Goal: Transaction & Acquisition: Book appointment/travel/reservation

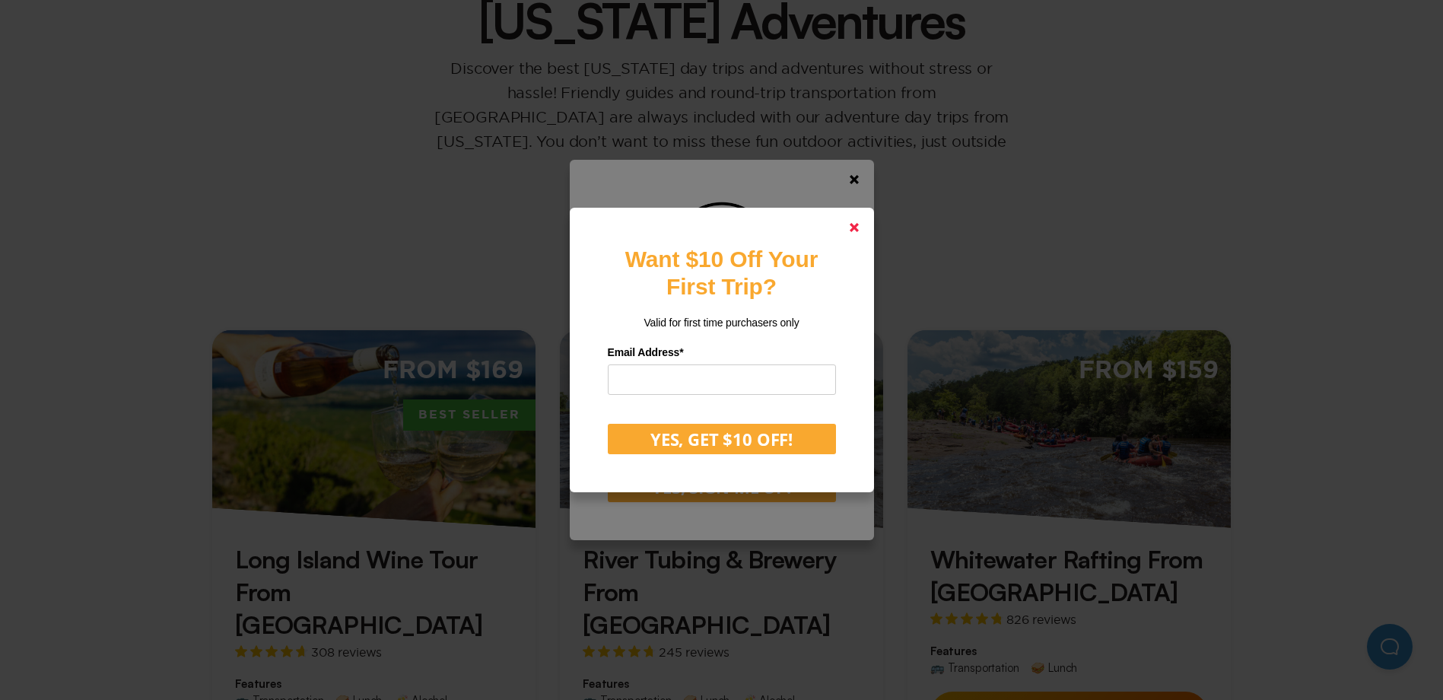
drag, startPoint x: 861, startPoint y: 224, endPoint x: 854, endPoint y: 153, distance: 71.1
click at [859, 224] on icon at bounding box center [854, 227] width 9 height 9
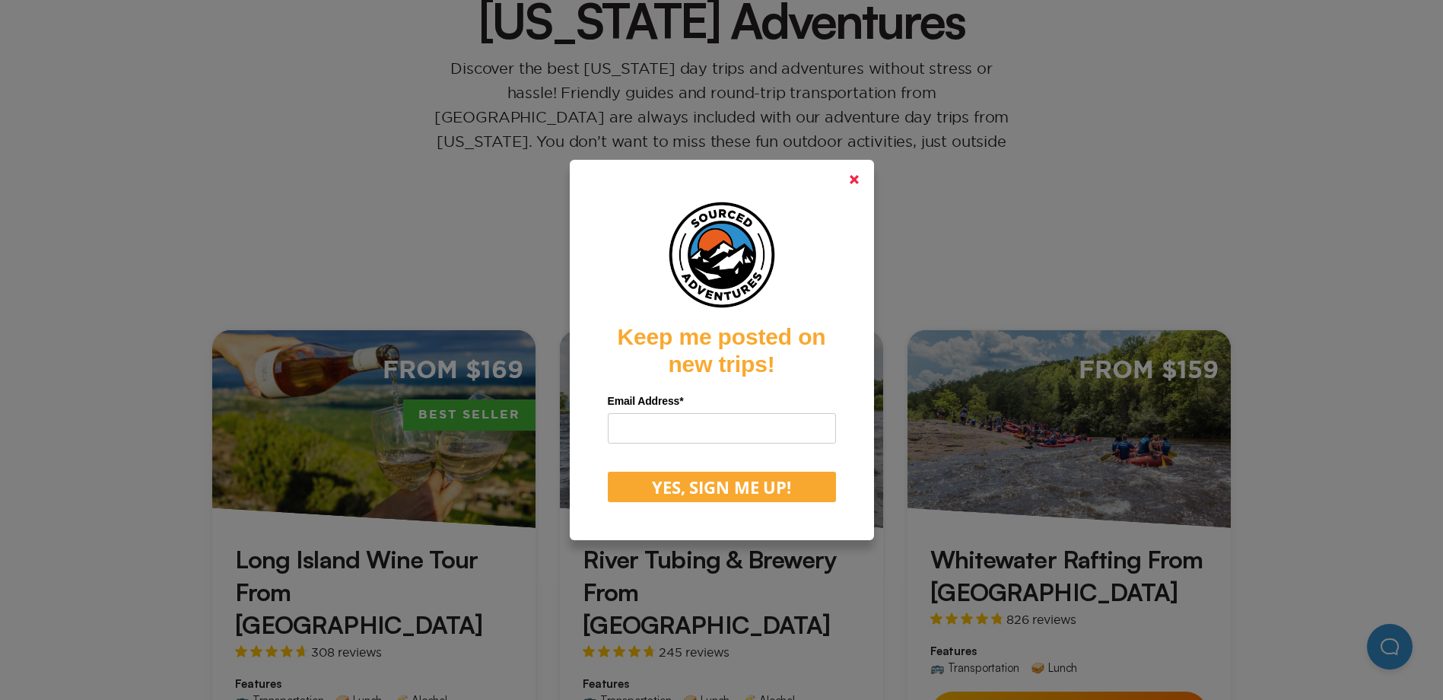
click at [861, 173] on link at bounding box center [854, 179] width 37 height 37
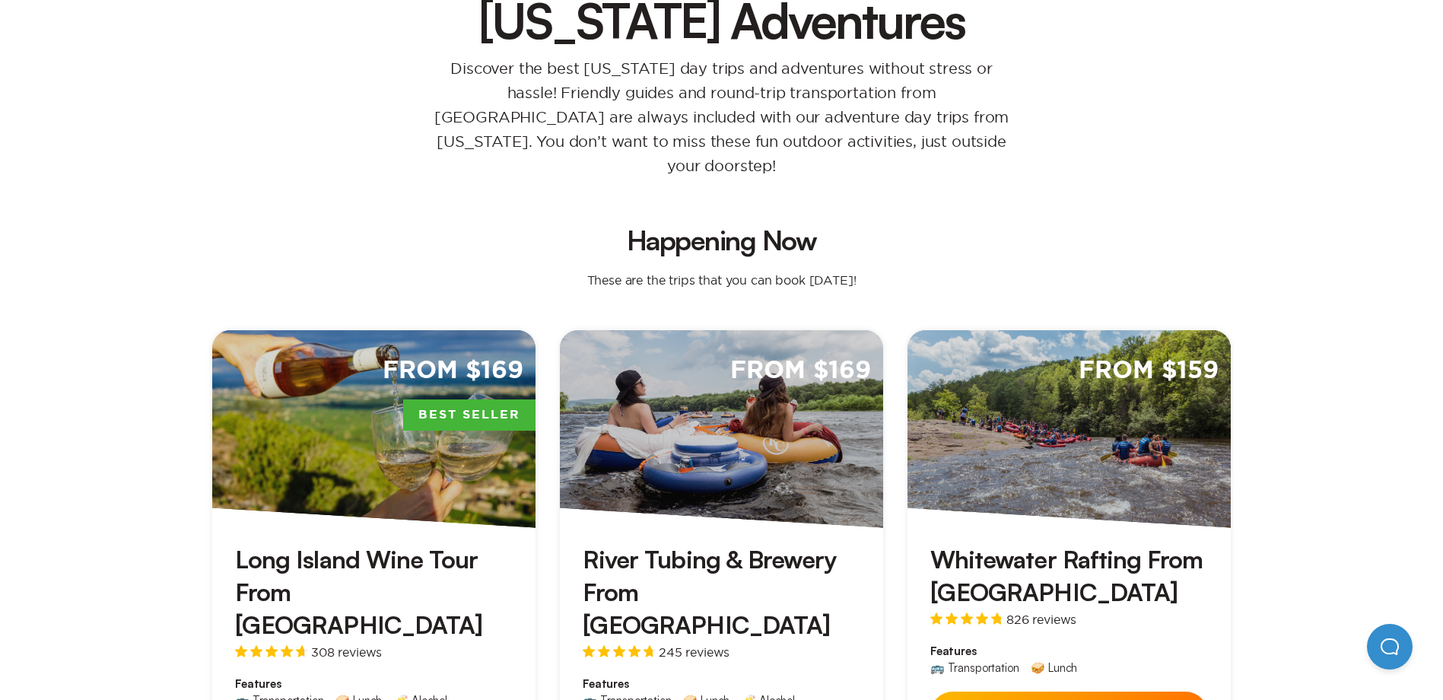
scroll to position [457, 0]
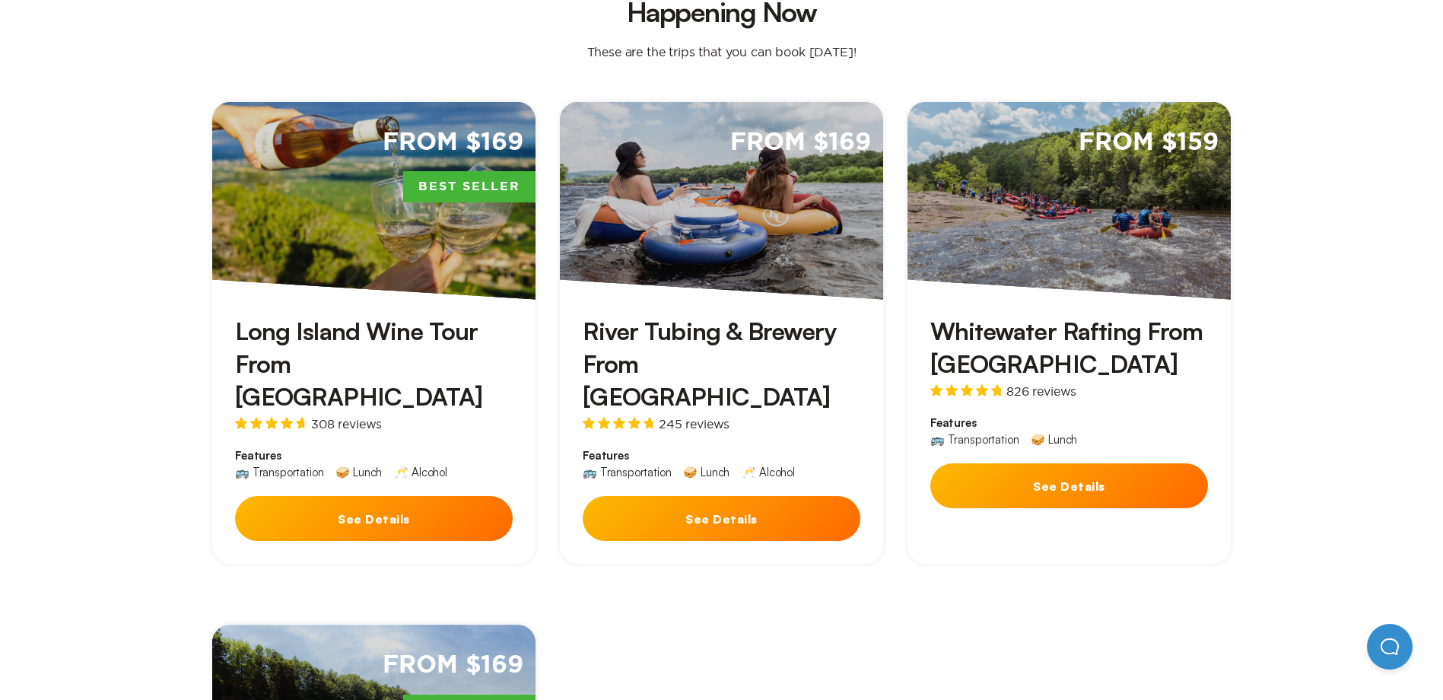
click at [694, 496] on button "See Details" at bounding box center [722, 518] width 278 height 45
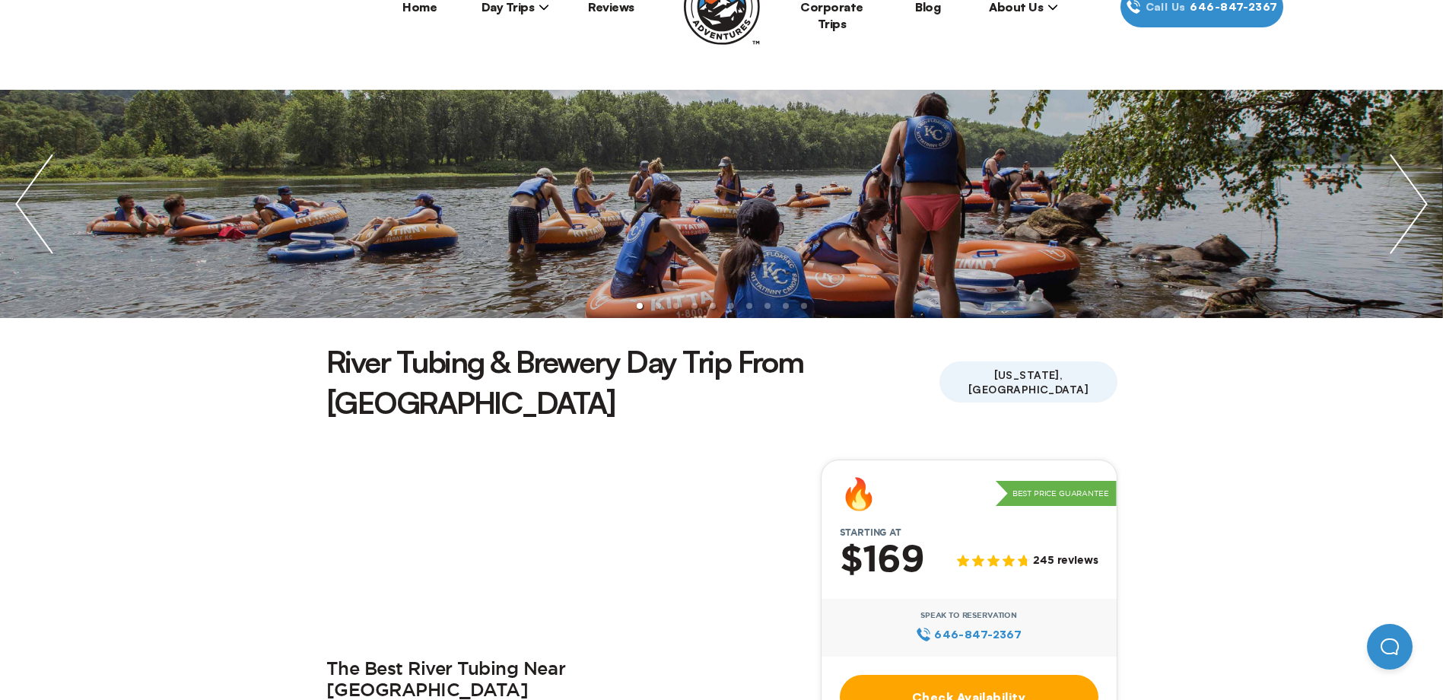
scroll to position [228, 0]
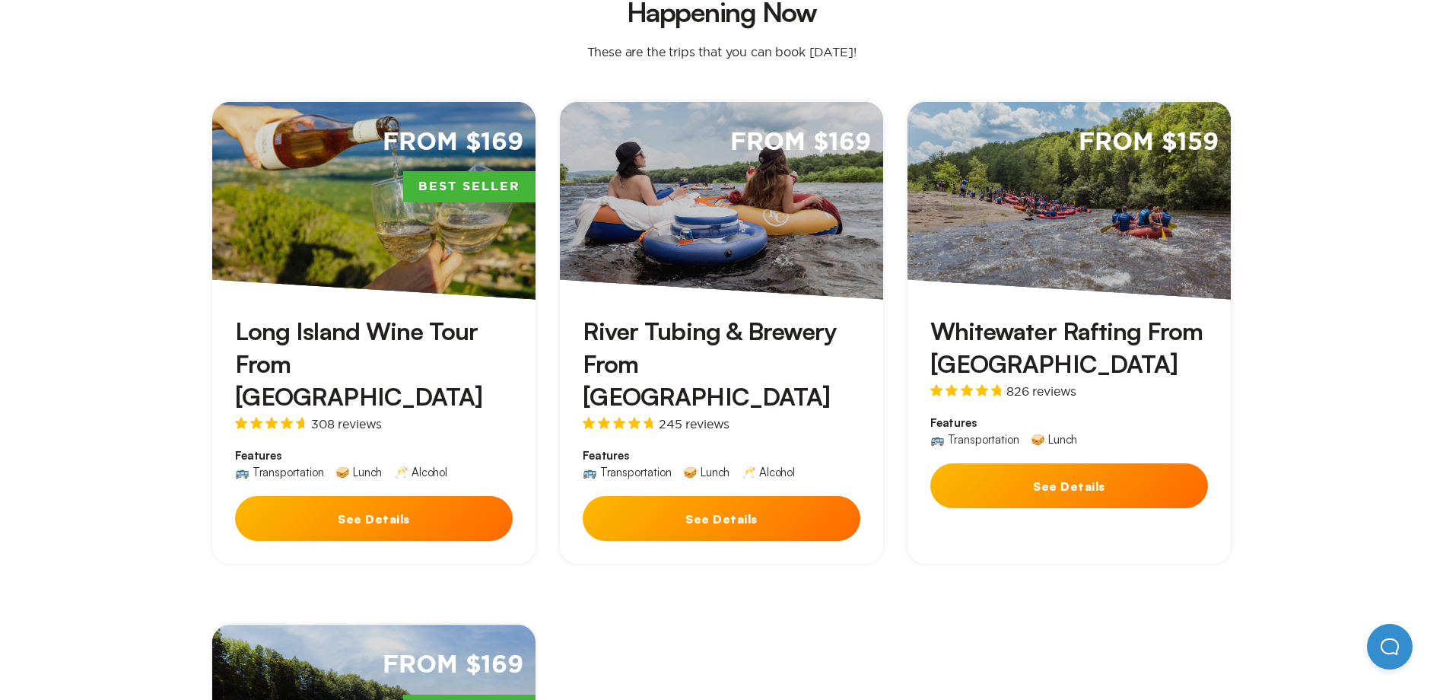
scroll to position [685, 0]
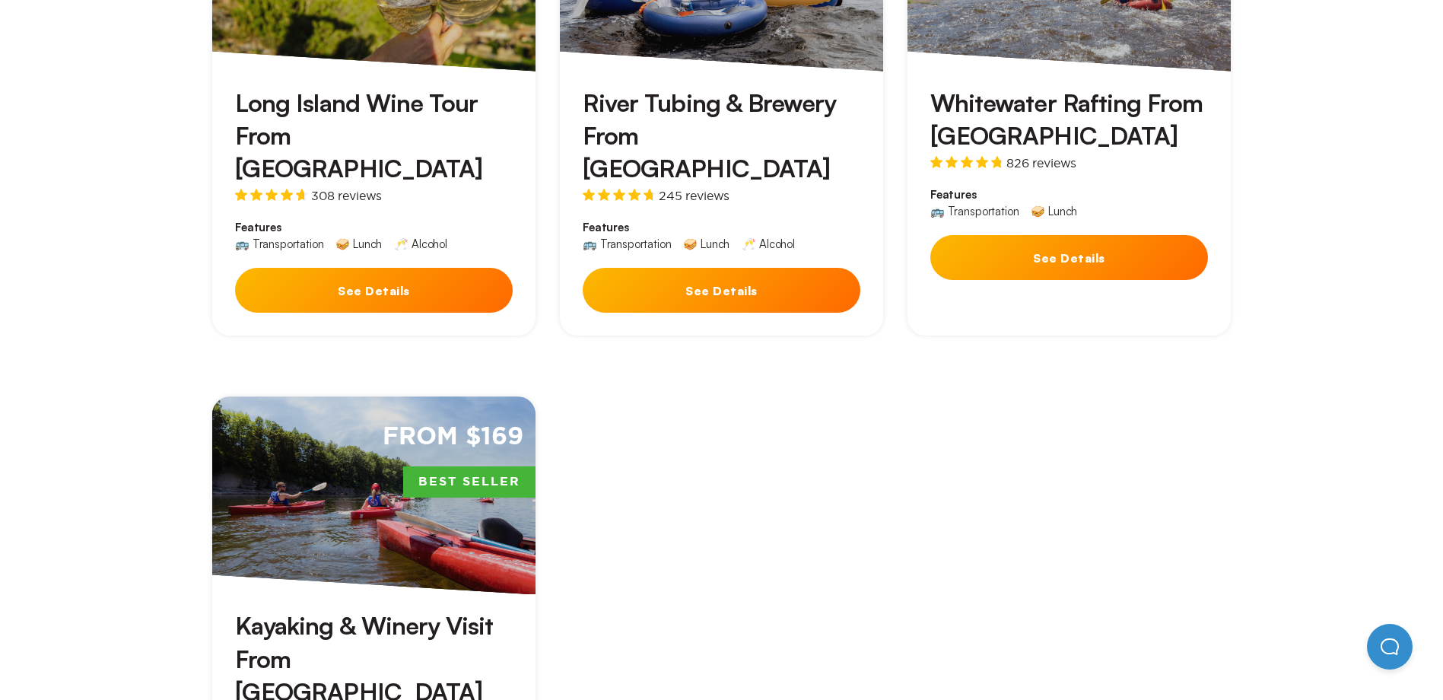
click at [1051, 235] on button "See Details" at bounding box center [1070, 257] width 278 height 45
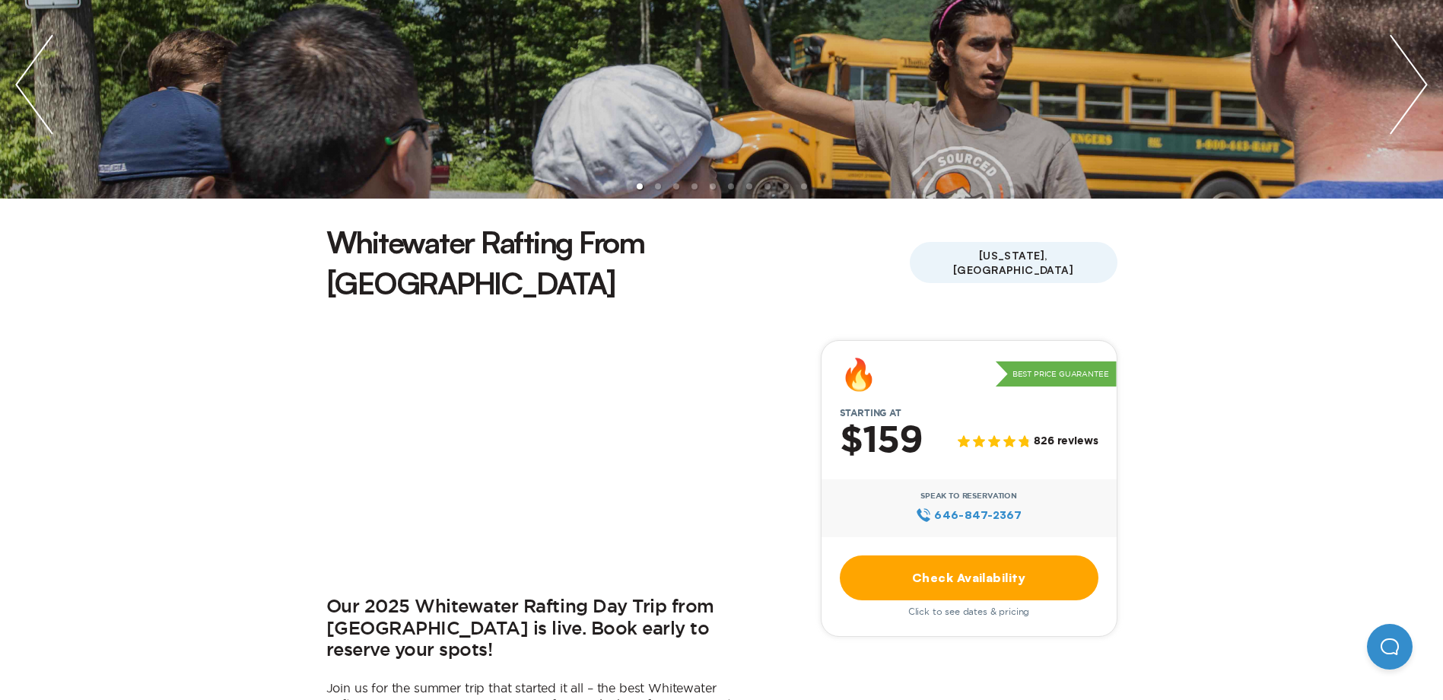
scroll to position [228, 0]
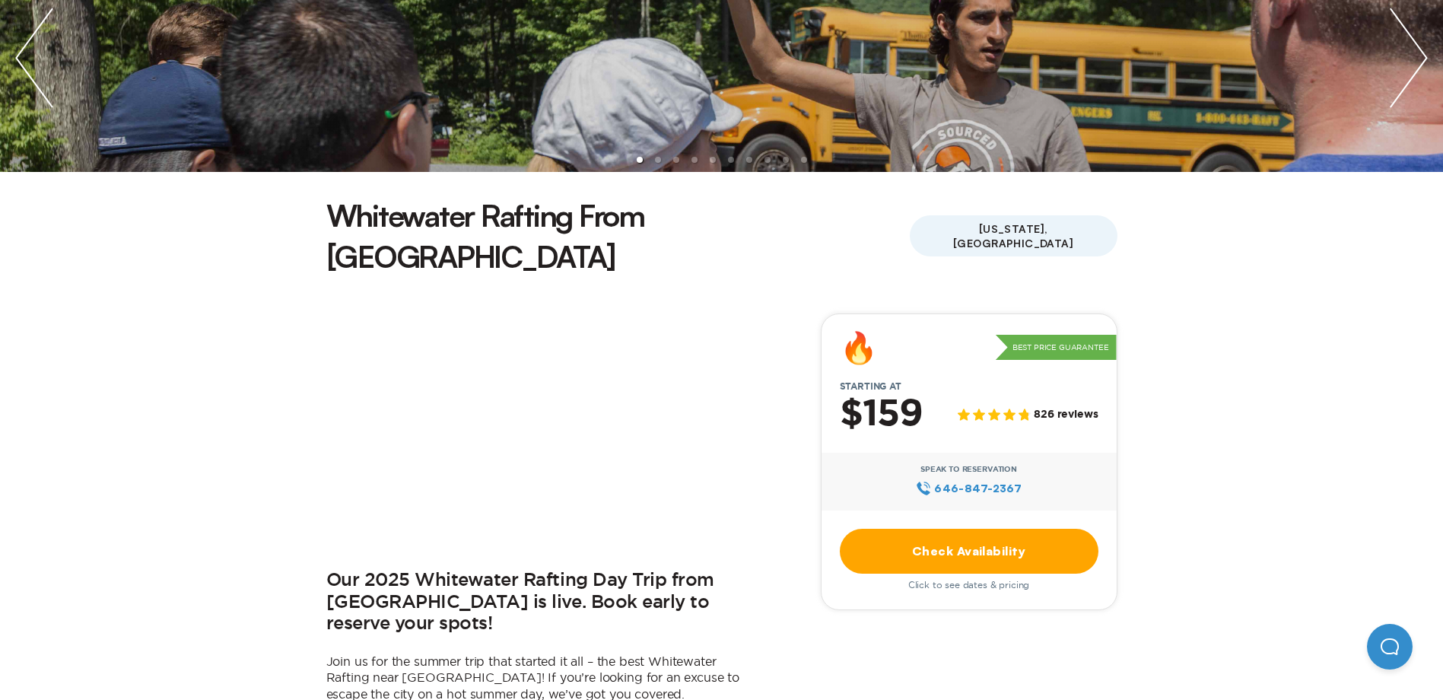
click at [997, 529] on link "Check Availability" at bounding box center [969, 551] width 259 height 45
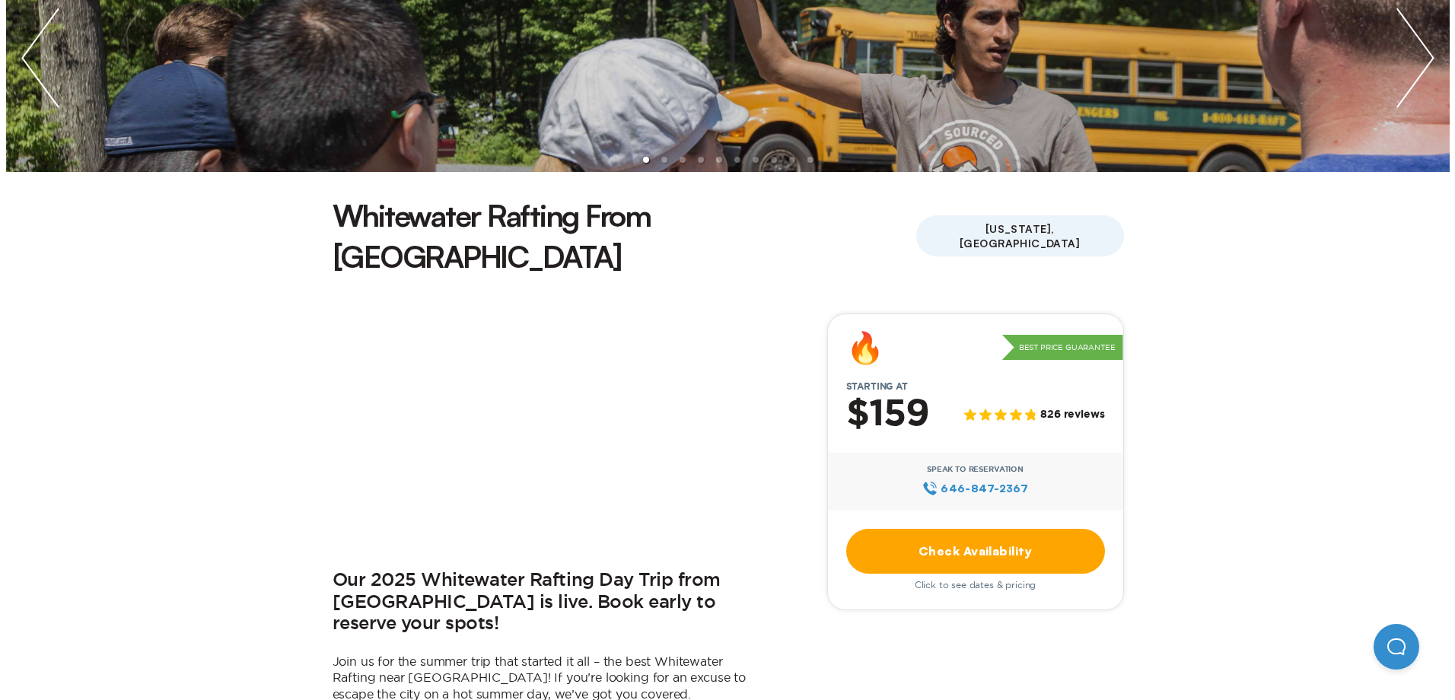
scroll to position [0, 0]
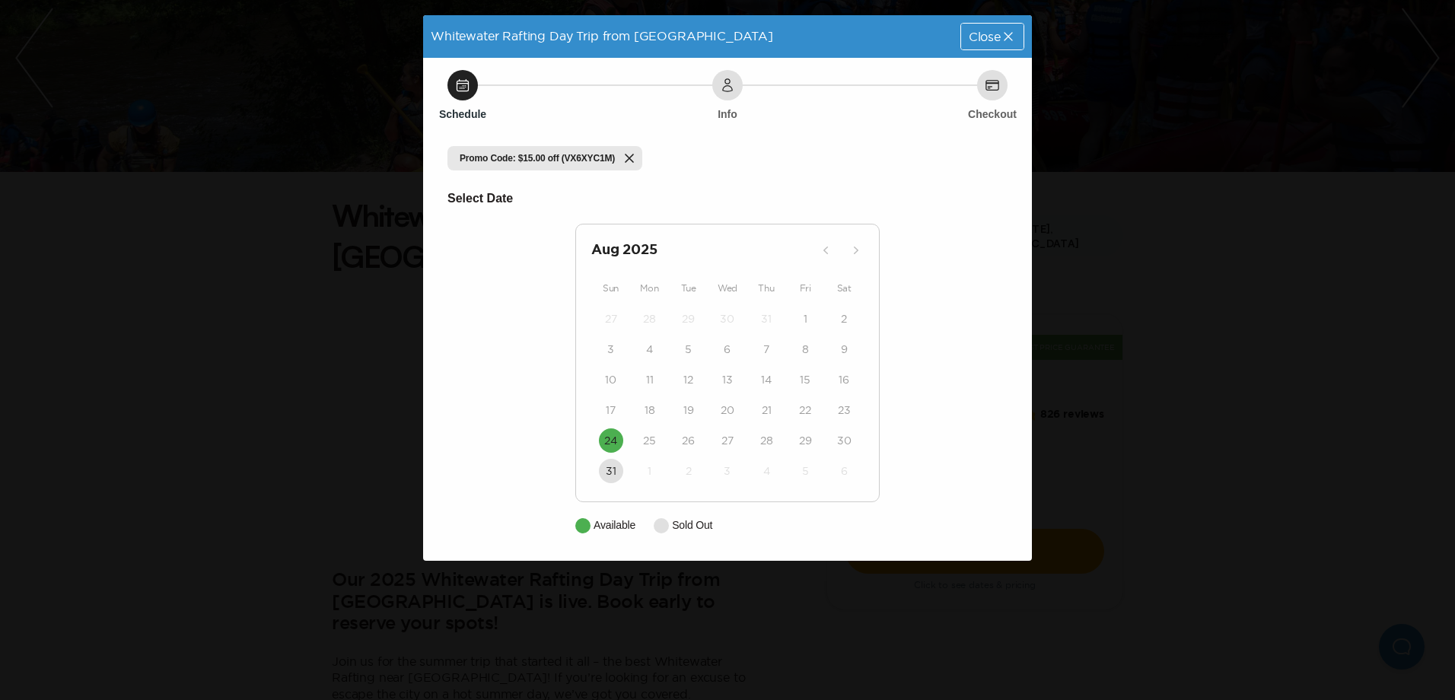
click at [986, 38] on span "Close" at bounding box center [985, 36] width 32 height 12
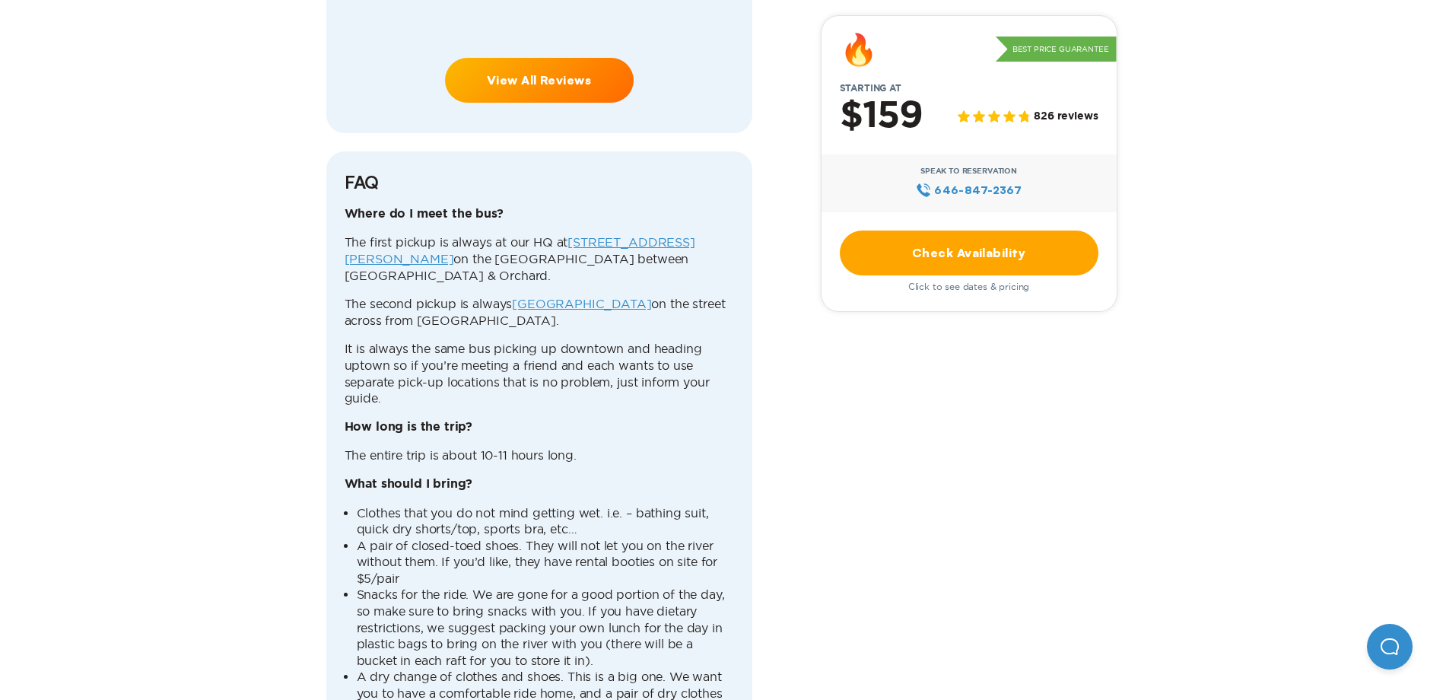
scroll to position [4185, 0]
